Goal: Task Accomplishment & Management: Manage account settings

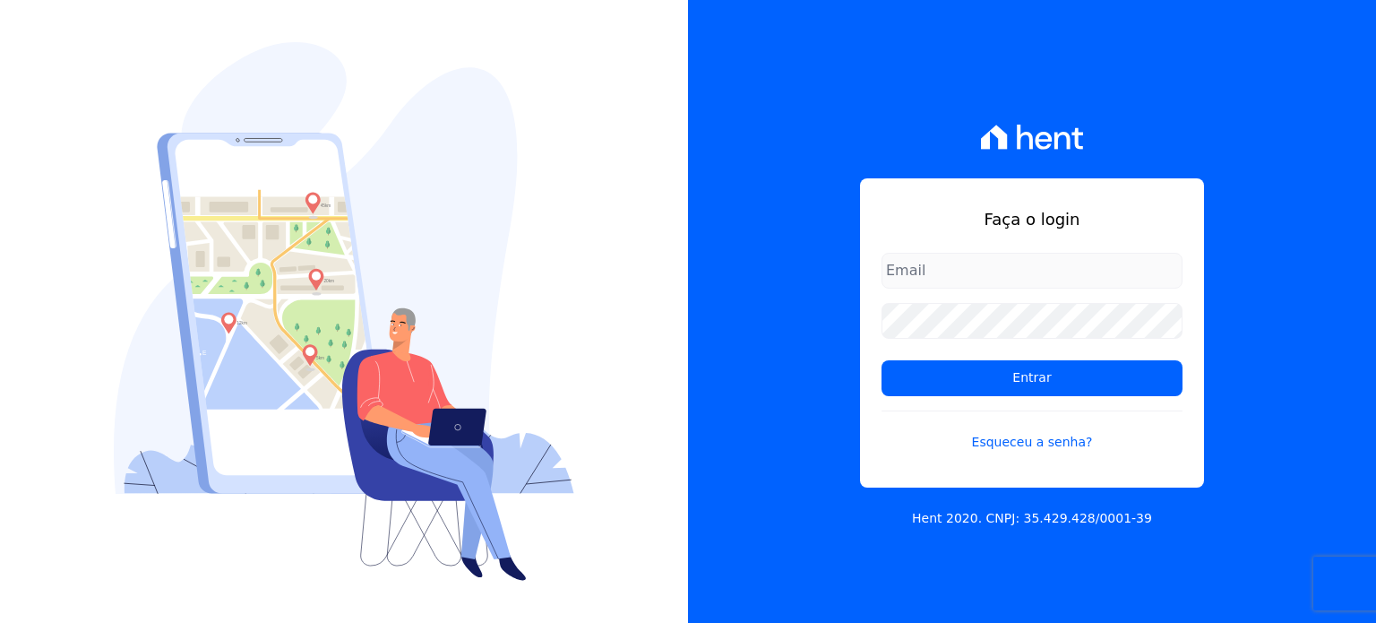
type input "paula.silva@senziani.com"
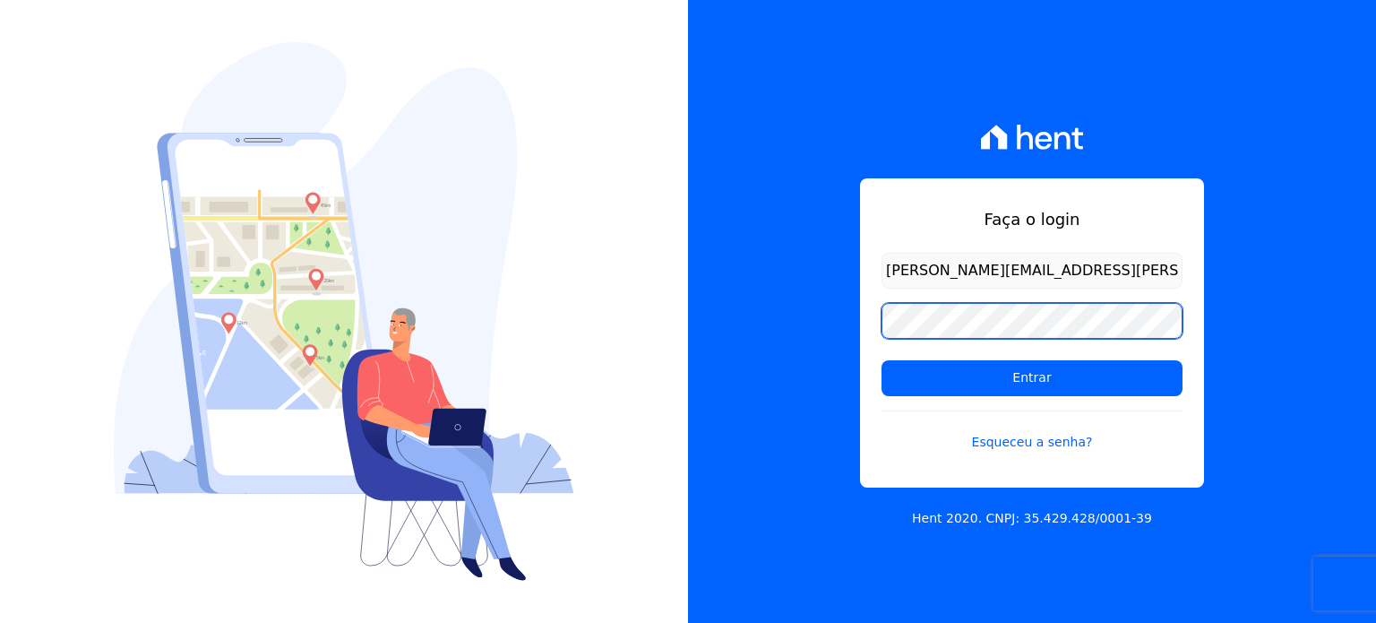
click at [723, 327] on div "Faça o login paula.silva@senziani.com Entrar Esqueceu a senha? Hent 2020. CNPJ:…" at bounding box center [1032, 311] width 688 height 623
click at [882, 360] on input "Entrar" at bounding box center [1032, 378] width 301 height 36
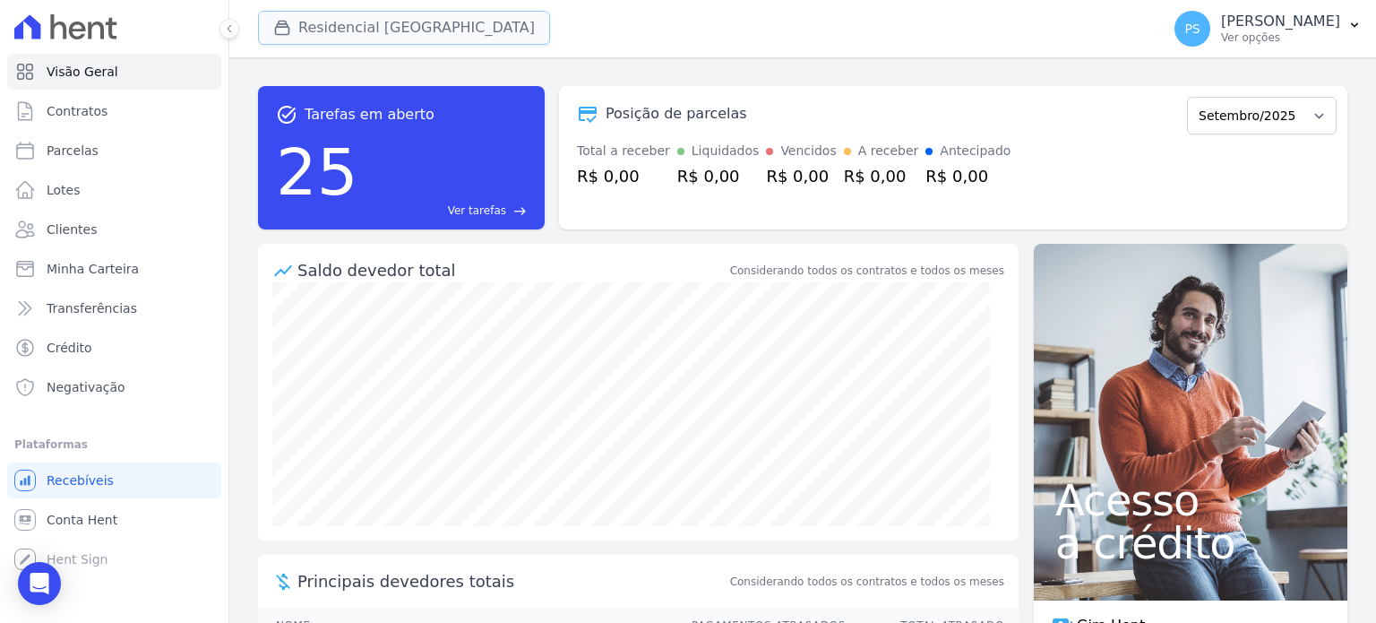
click at [366, 28] on button "Residencial [GEOGRAPHIC_DATA]" at bounding box center [404, 28] width 292 height 34
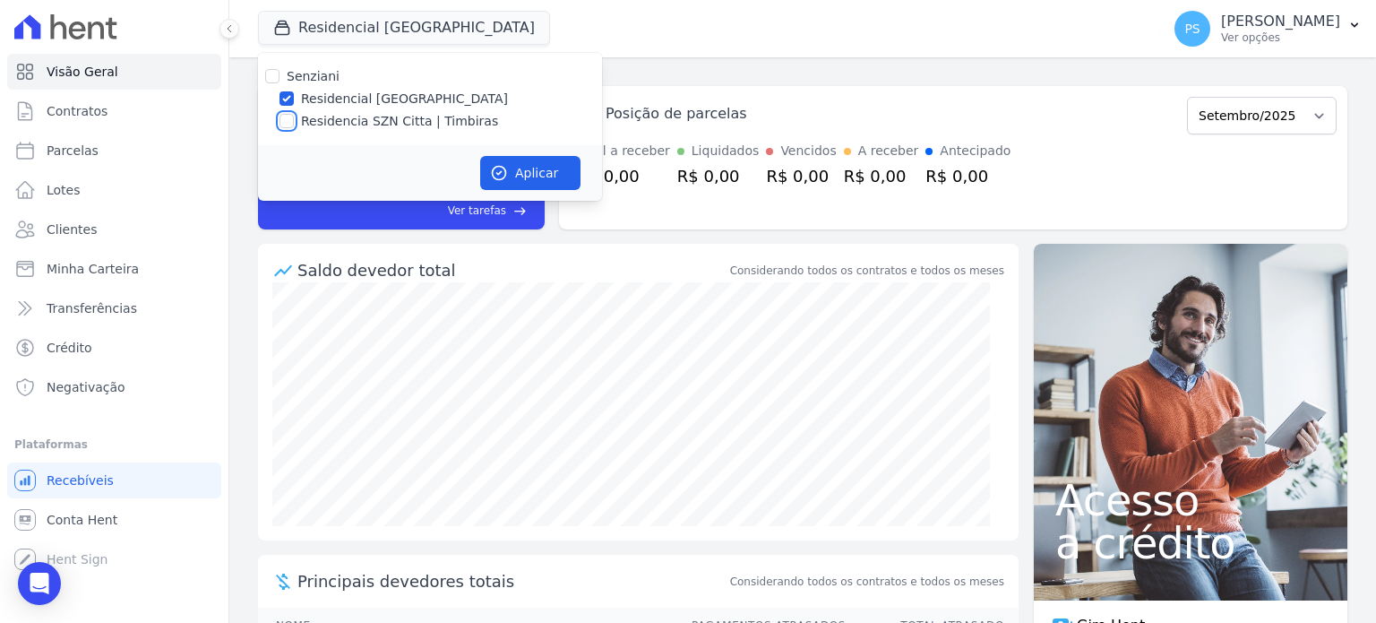
click at [289, 116] on input "Residencia SZN Citta | Timbiras" at bounding box center [287, 121] width 14 height 14
checkbox input "true"
click at [325, 93] on label "Residencial [GEOGRAPHIC_DATA]" at bounding box center [404, 99] width 207 height 19
click at [294, 93] on input "Residencial [GEOGRAPHIC_DATA]" at bounding box center [287, 98] width 14 height 14
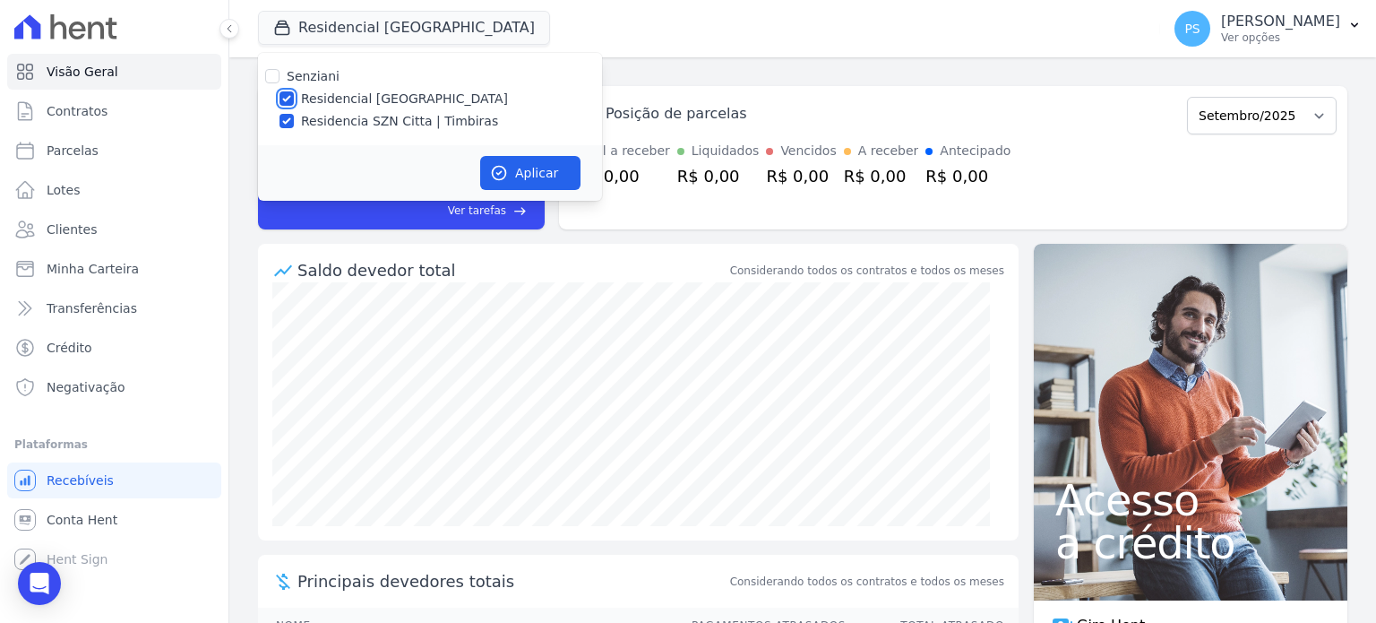
checkbox input "false"
drag, startPoint x: 519, startPoint y: 170, endPoint x: 543, endPoint y: 174, distance: 24.5
click at [520, 170] on button "Aplicar" at bounding box center [530, 173] width 100 height 34
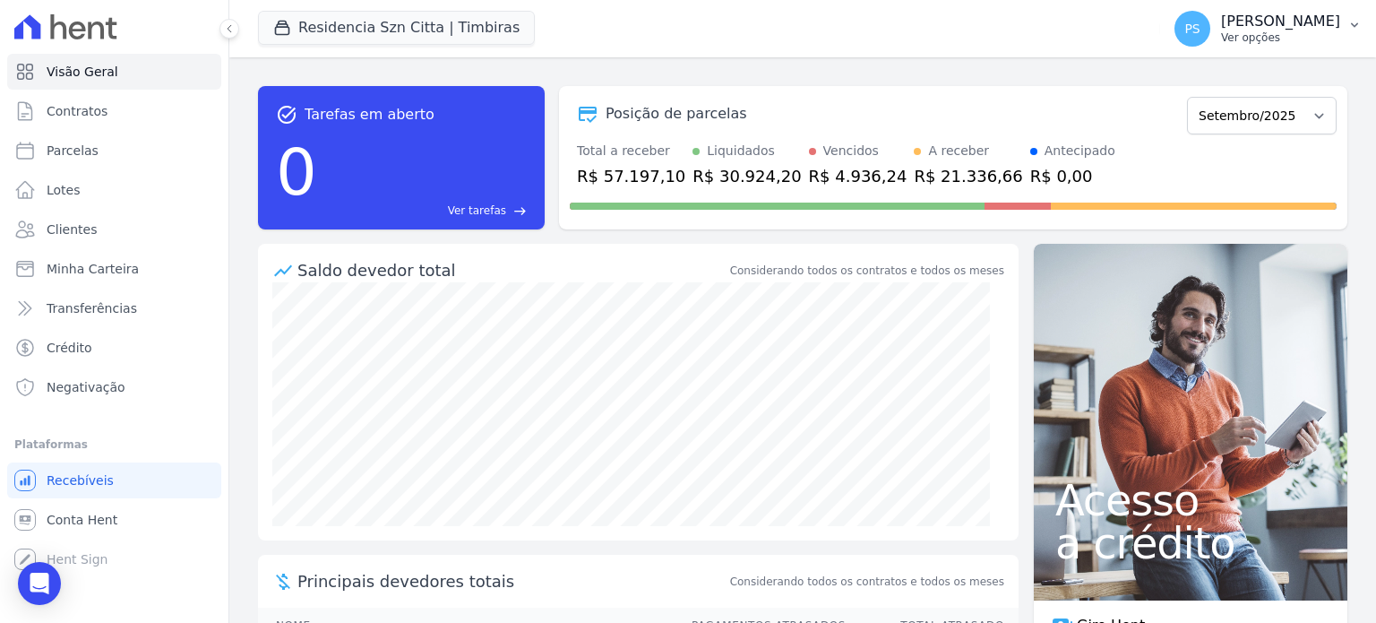
click at [1354, 31] on icon "button" at bounding box center [1355, 25] width 14 height 14
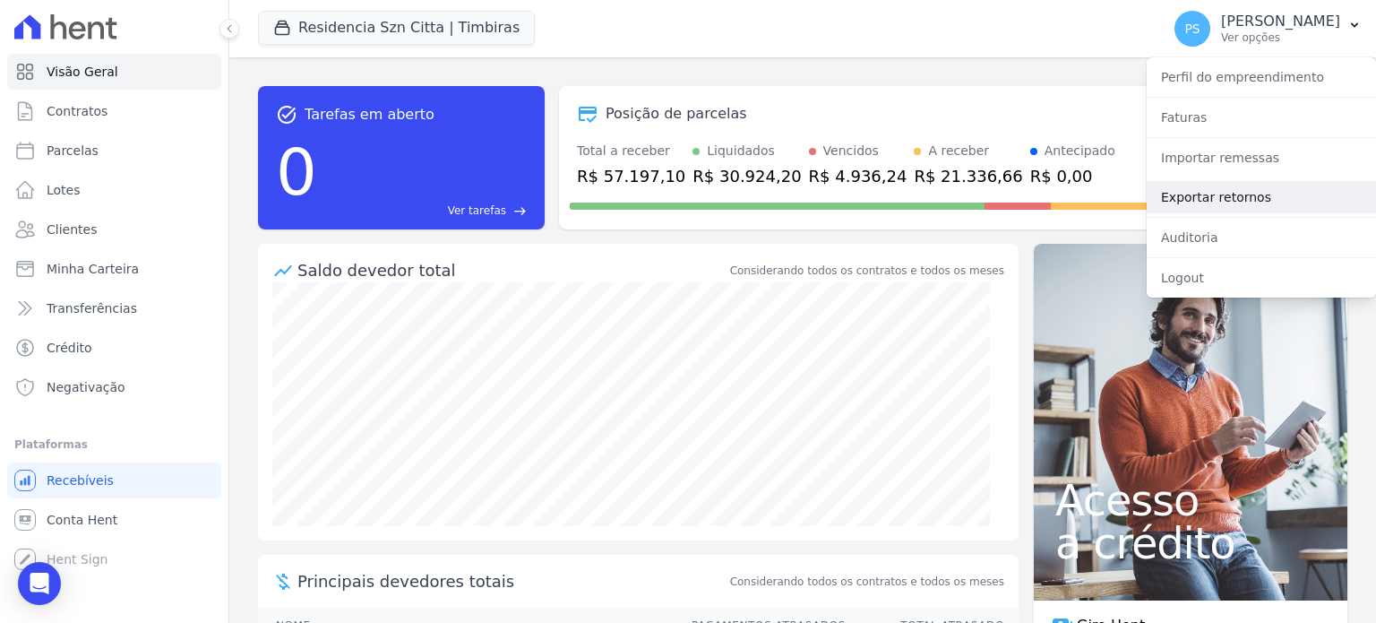
click at [1222, 194] on link "Exportar retornos" at bounding box center [1261, 197] width 229 height 32
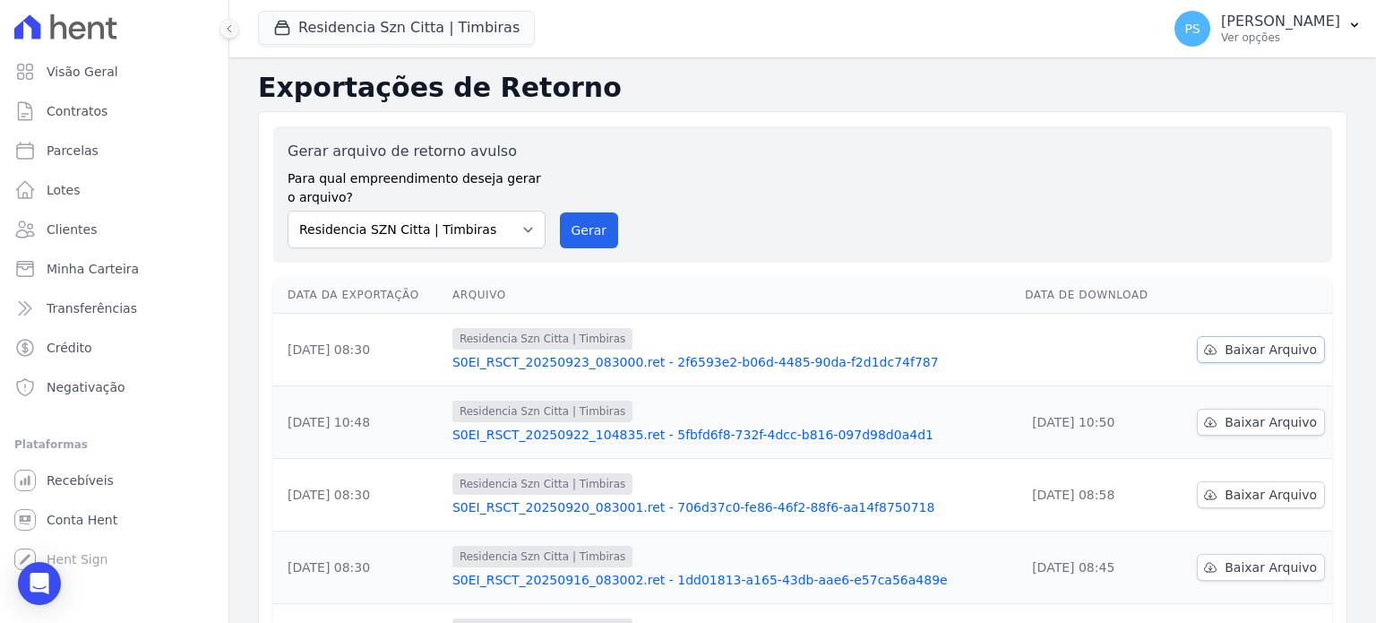
click at [1272, 354] on span "Baixar Arquivo" at bounding box center [1271, 349] width 92 height 18
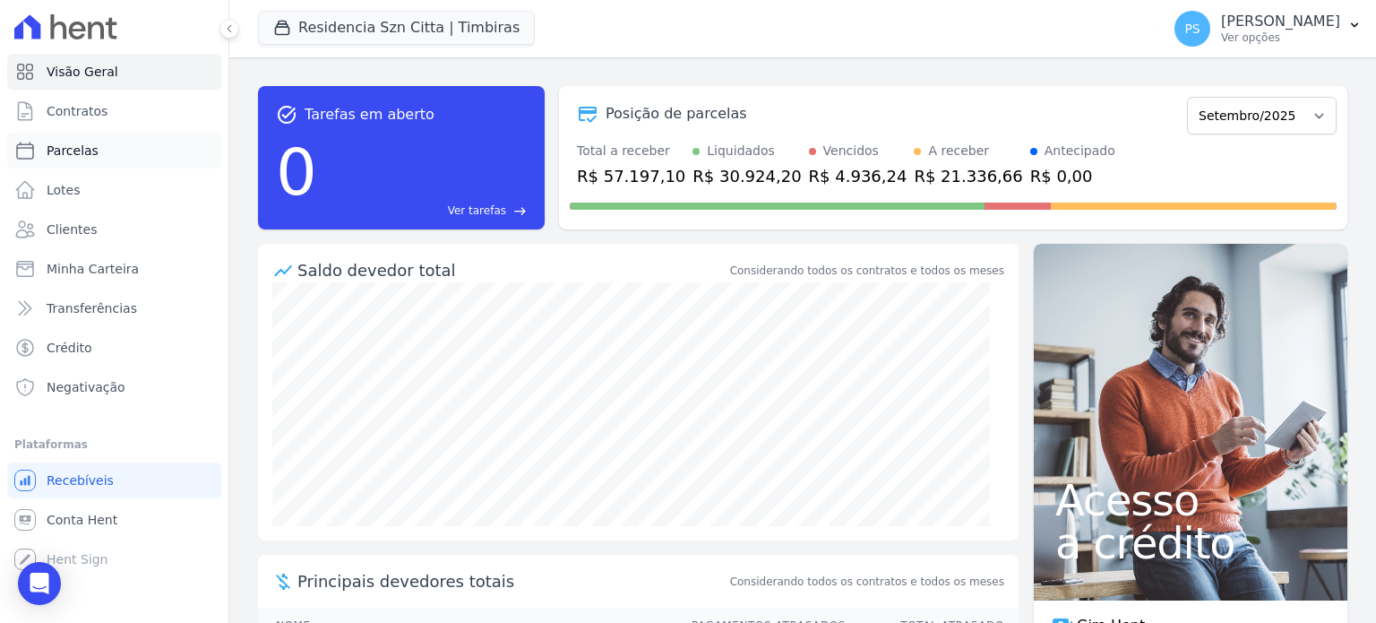
click at [77, 157] on span "Parcelas" at bounding box center [73, 151] width 52 height 18
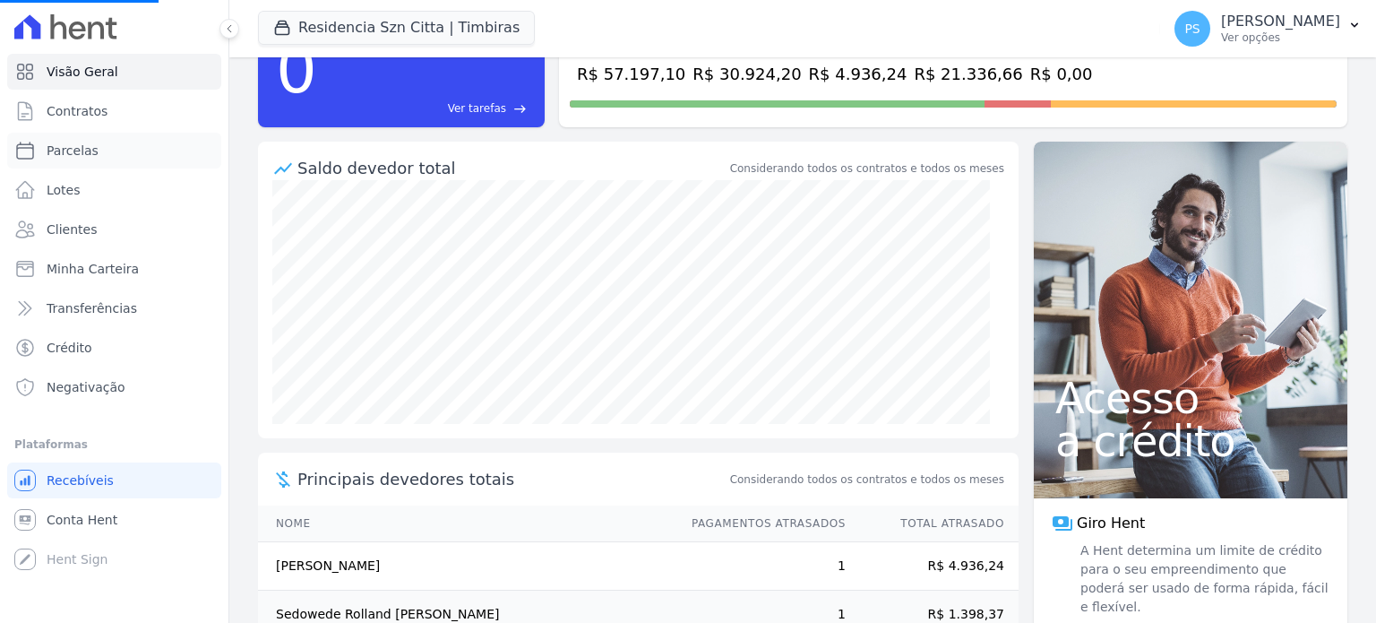
scroll to position [146, 0]
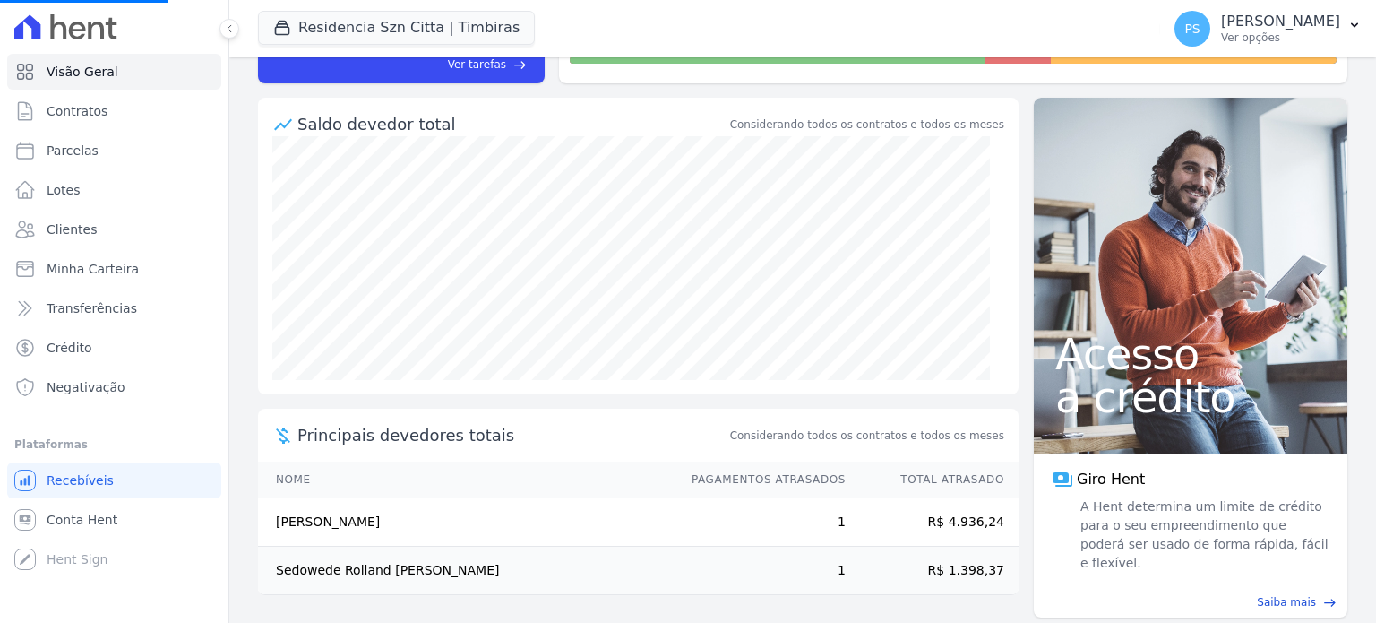
select select
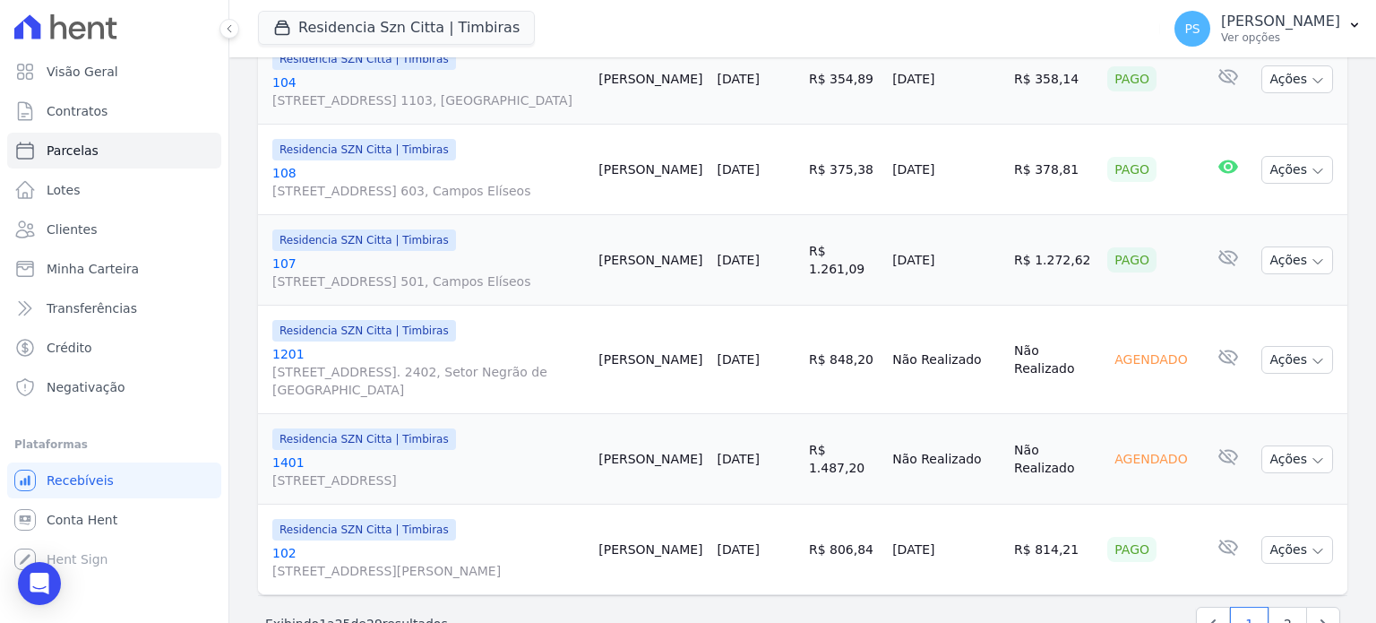
scroll to position [2312, 0]
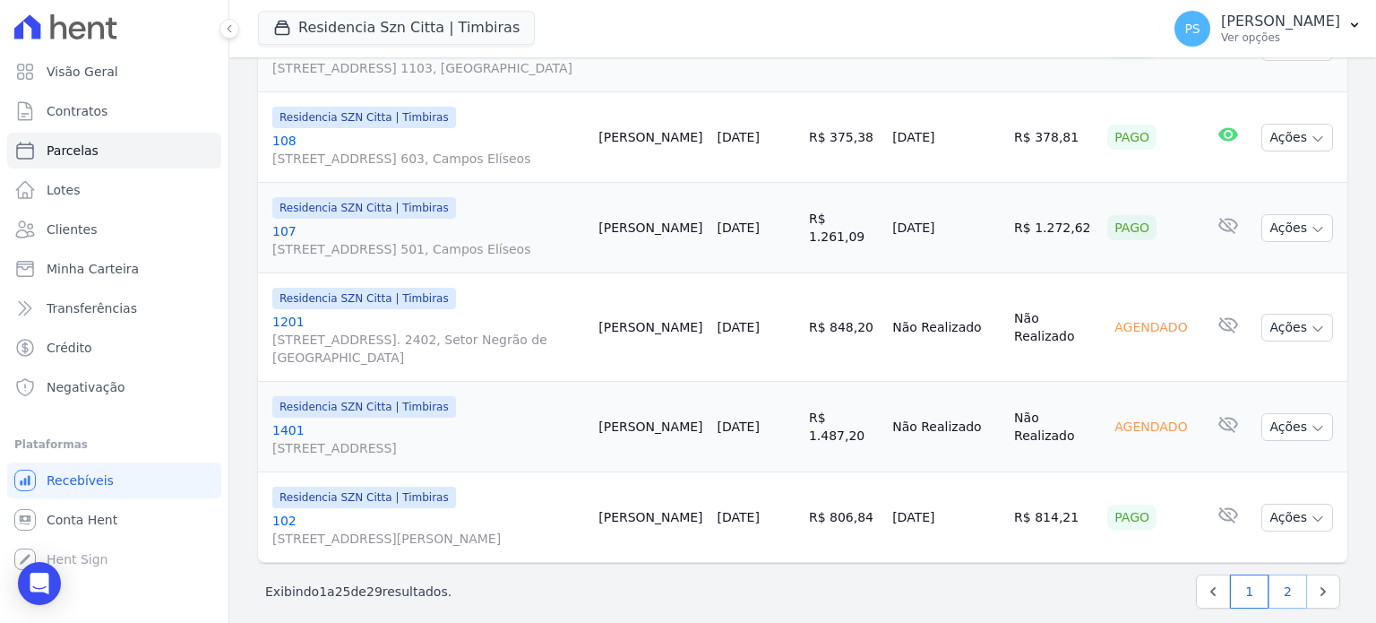
click at [1272, 580] on link "2" at bounding box center [1288, 591] width 39 height 34
select select
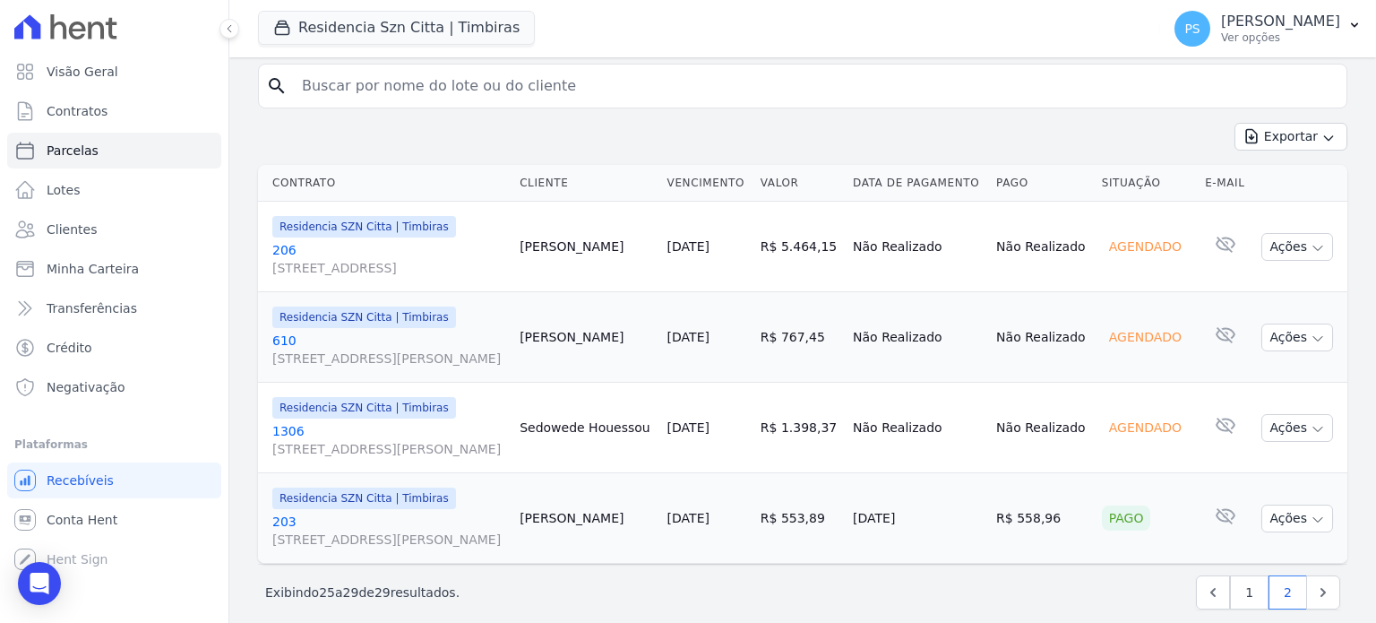
scroll to position [380, 0]
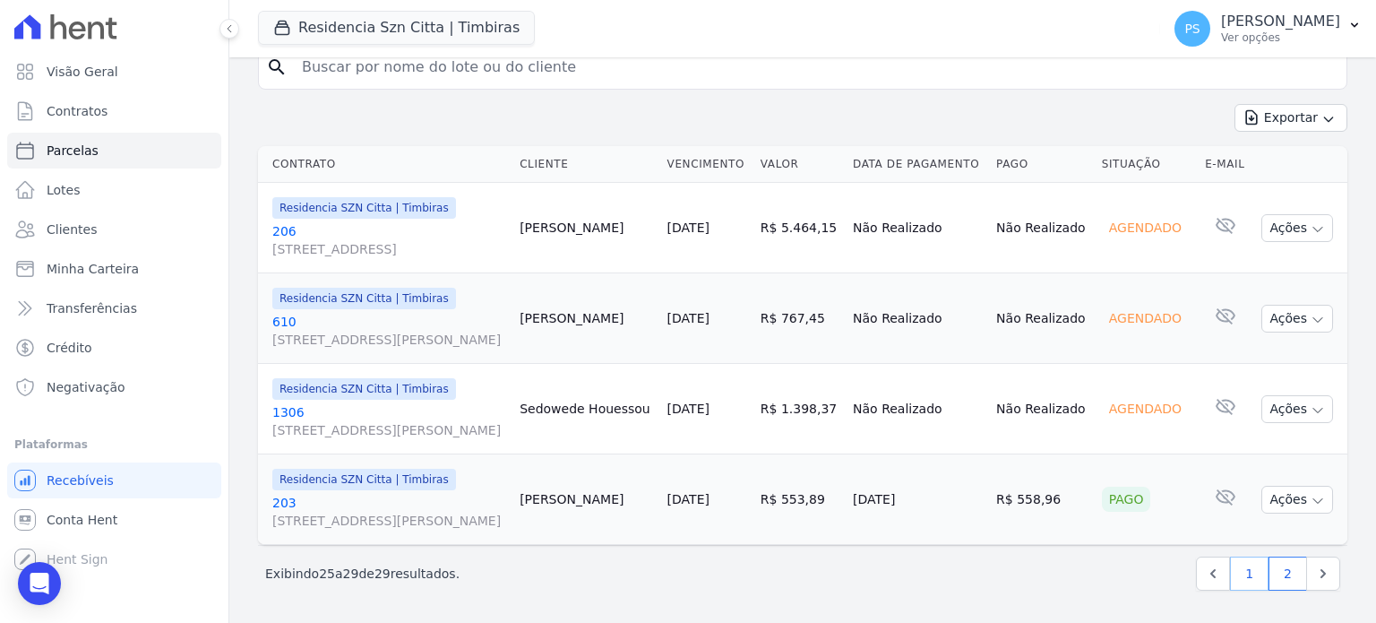
click at [1244, 576] on link "1" at bounding box center [1249, 573] width 39 height 34
select select
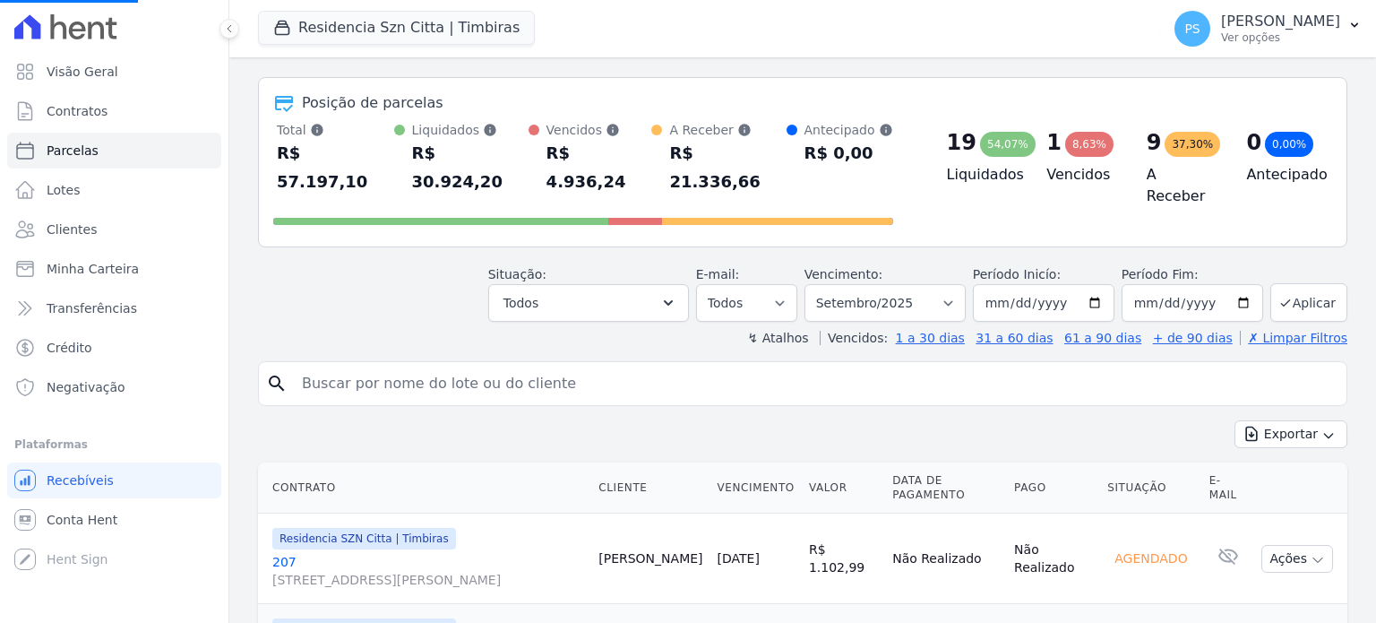
scroll to position [269, 0]
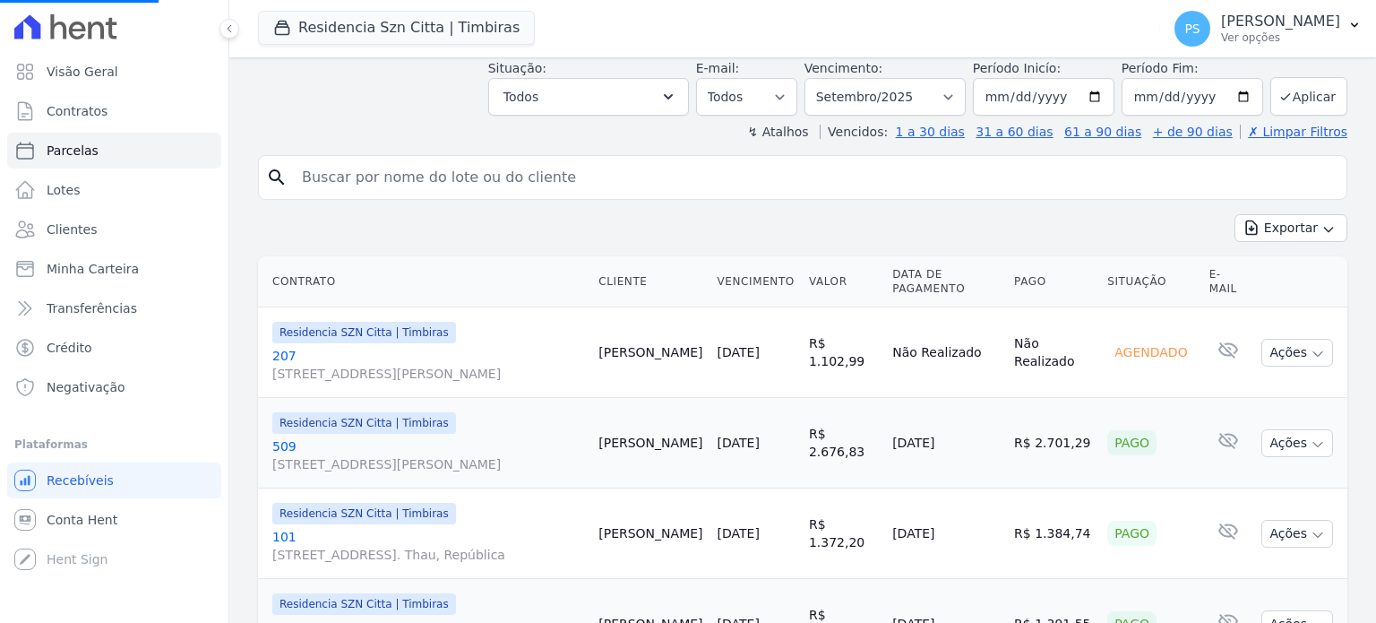
select select
click at [1311, 347] on icon "button" at bounding box center [1318, 354] width 14 height 14
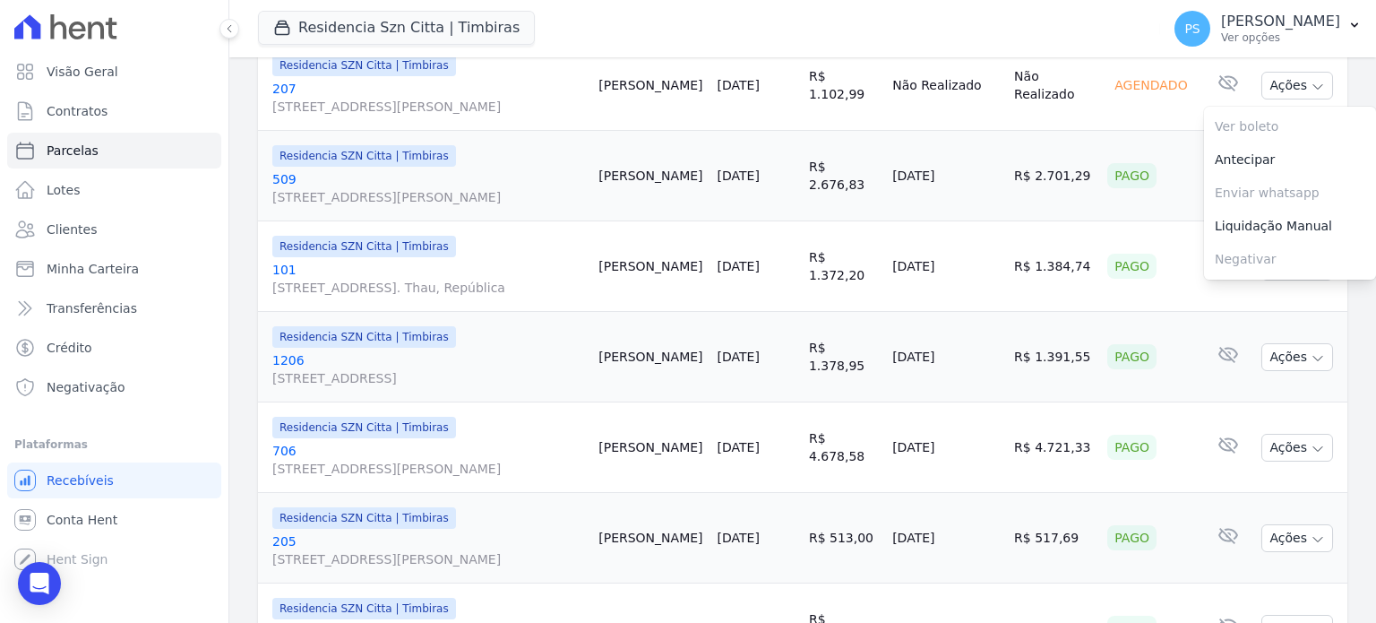
scroll to position [448, 0]
